Goal: Task Accomplishment & Management: Manage account settings

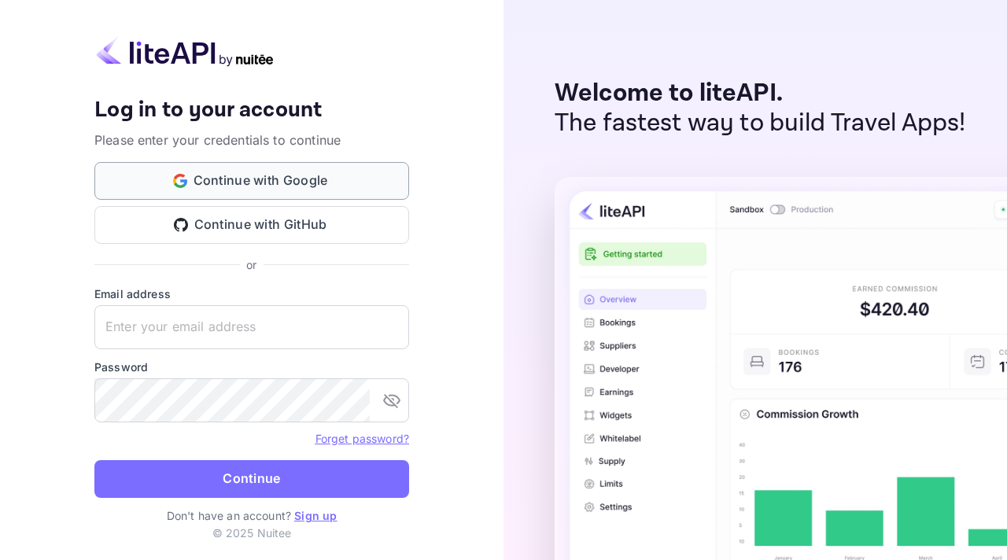
click at [306, 184] on button "Continue with Google" at bounding box center [251, 181] width 315 height 38
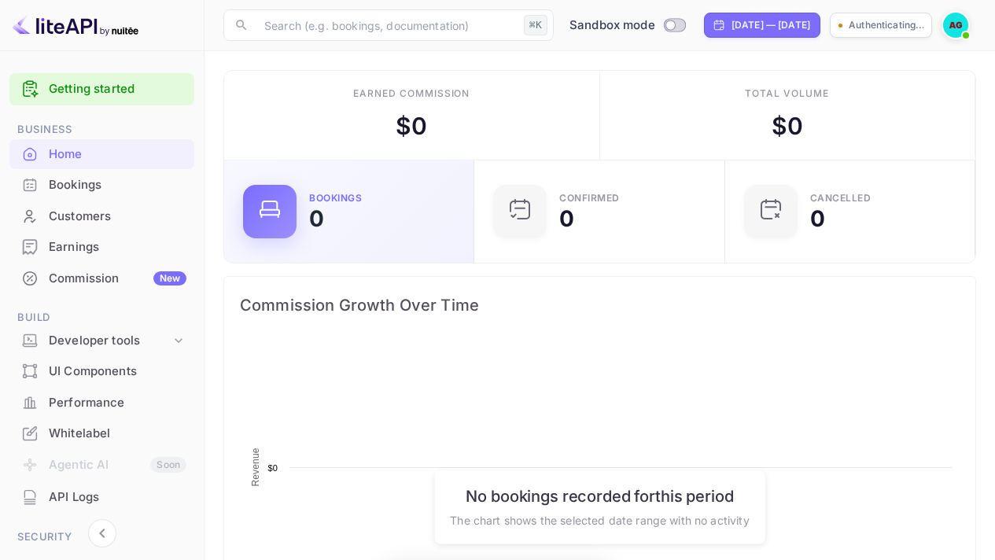
scroll to position [244, 229]
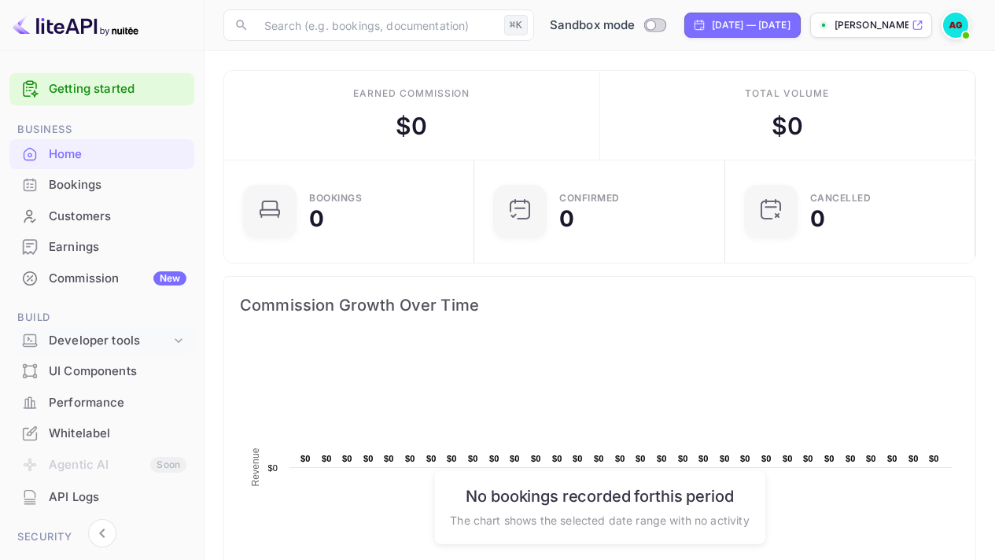
click at [99, 339] on div "Developer tools" at bounding box center [110, 341] width 122 height 18
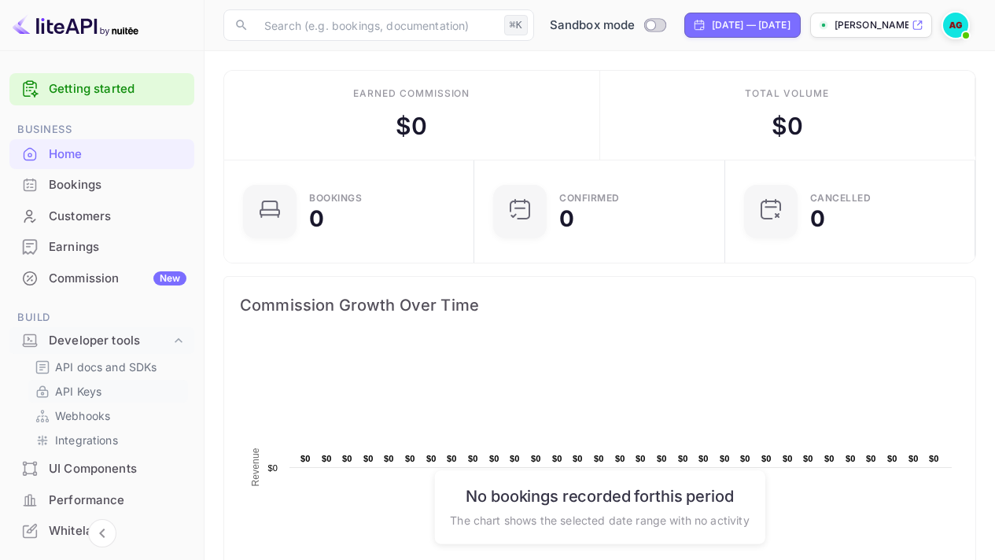
click at [87, 389] on p "API Keys" at bounding box center [78, 391] width 46 height 17
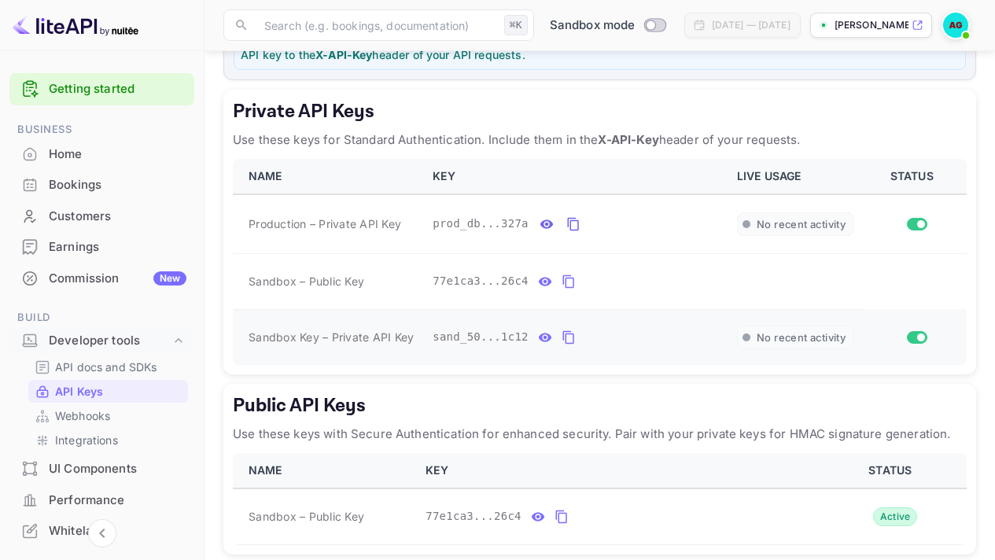
scroll to position [205, 0]
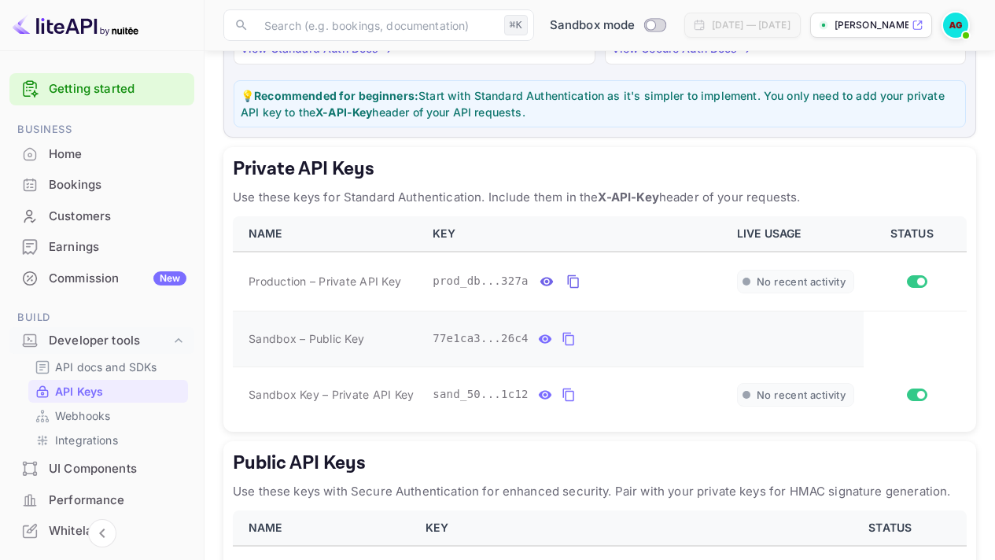
click at [571, 337] on icon "private api keys table" at bounding box center [569, 339] width 14 height 19
click at [570, 389] on icon "private api keys table" at bounding box center [567, 395] width 11 height 13
